Goal: Task Accomplishment & Management: Manage account settings

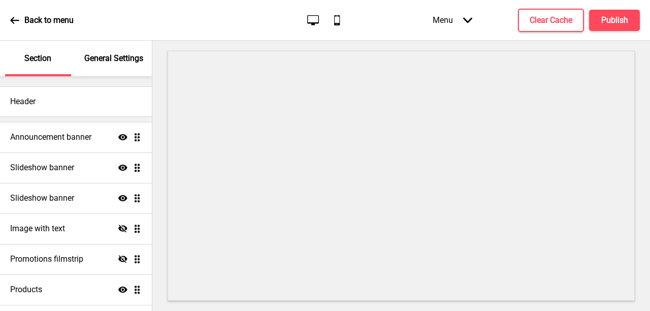
click at [14, 26] on div "Back to menu" at bounding box center [41, 20] width 63 height 27
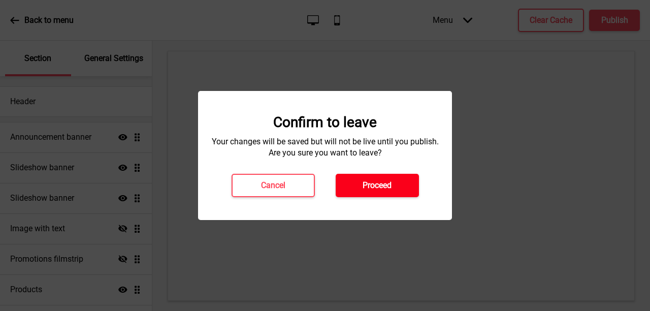
click at [401, 181] on button "Proceed" at bounding box center [376, 185] width 83 height 23
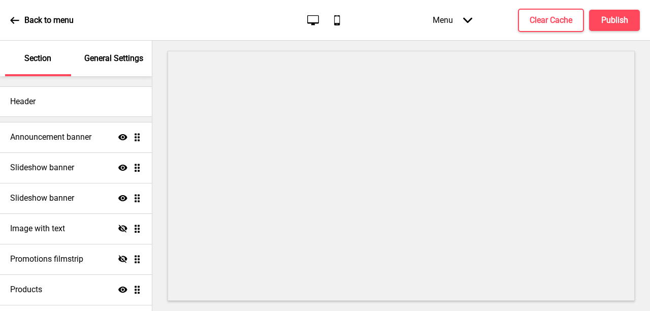
click at [12, 20] on icon at bounding box center [14, 20] width 9 height 7
